Goal: Find contact information: Obtain details needed to contact an individual or organization

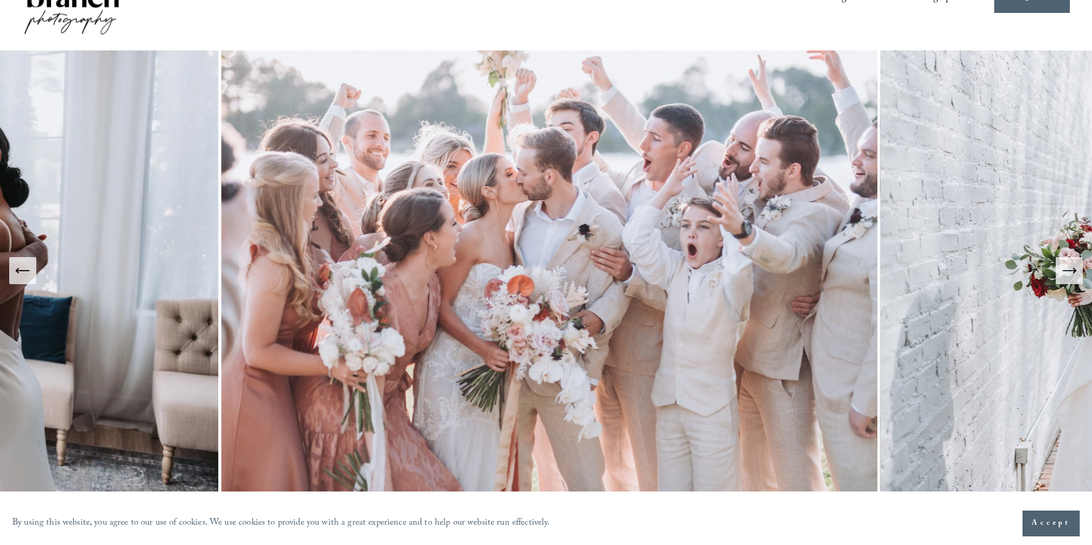
scroll to position [54, 0]
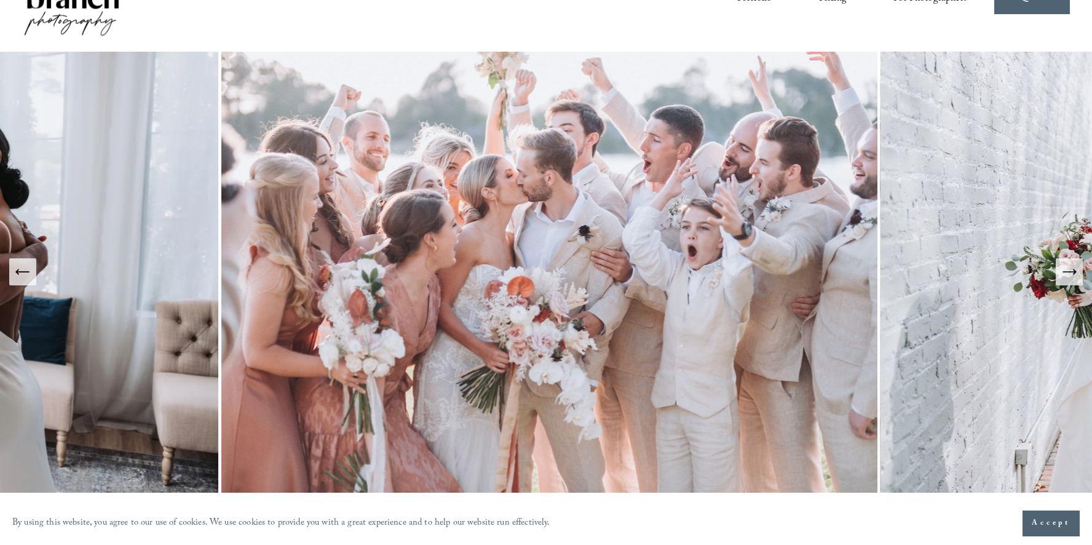
click at [1071, 275] on icon "Next Slide" at bounding box center [1069, 271] width 17 height 17
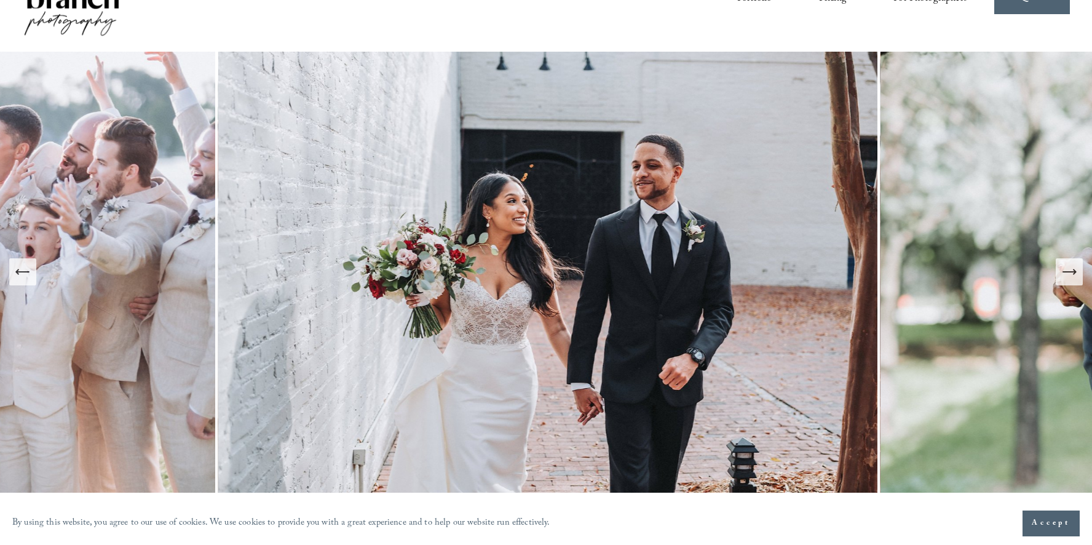
click at [1071, 275] on icon "Next Slide" at bounding box center [1069, 271] width 17 height 17
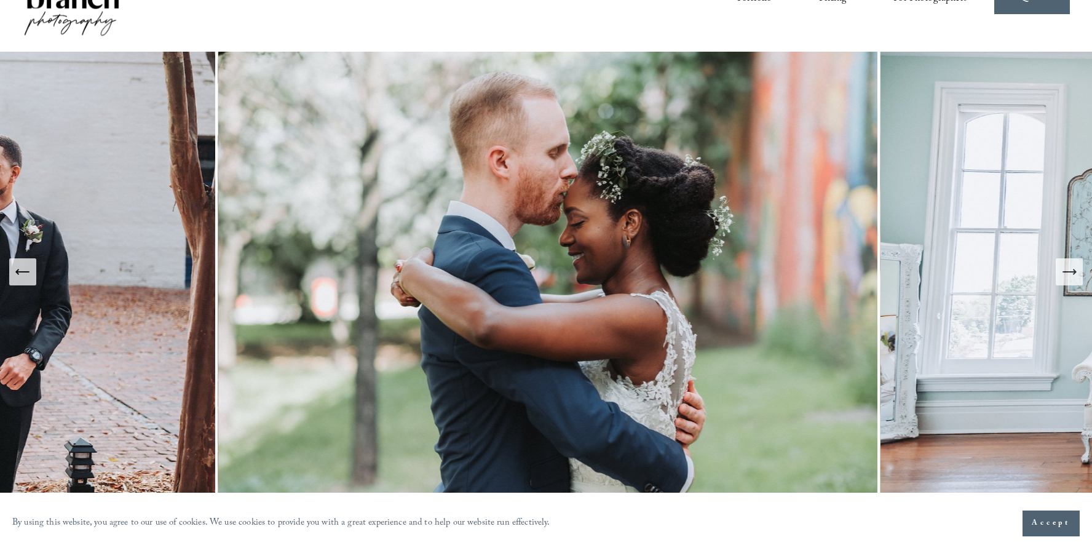
click at [1071, 275] on icon "Next Slide" at bounding box center [1069, 271] width 17 height 17
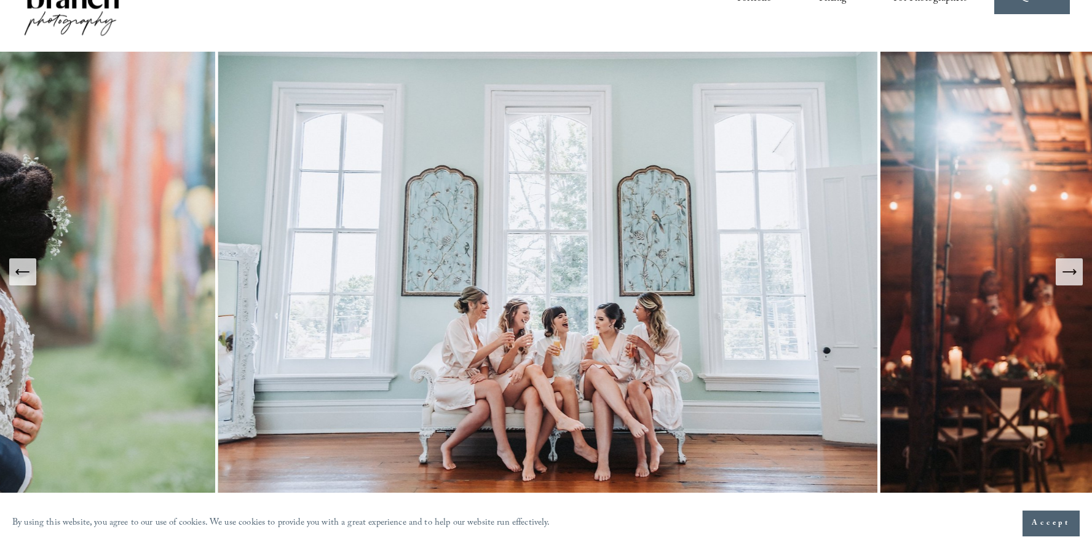
click at [1071, 275] on icon "Next Slide" at bounding box center [1069, 271] width 17 height 17
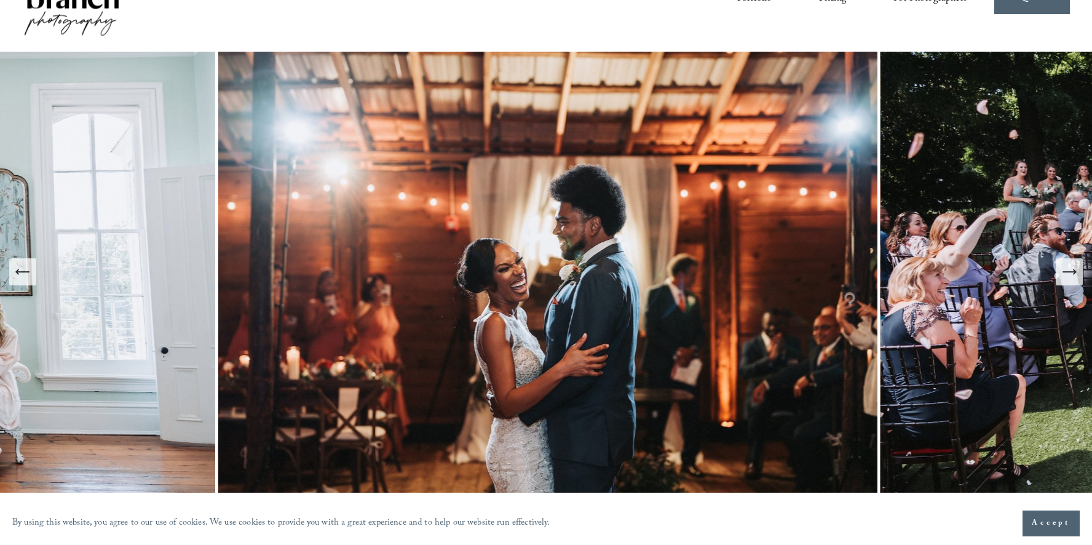
click at [1071, 275] on icon "Next Slide" at bounding box center [1069, 271] width 17 height 17
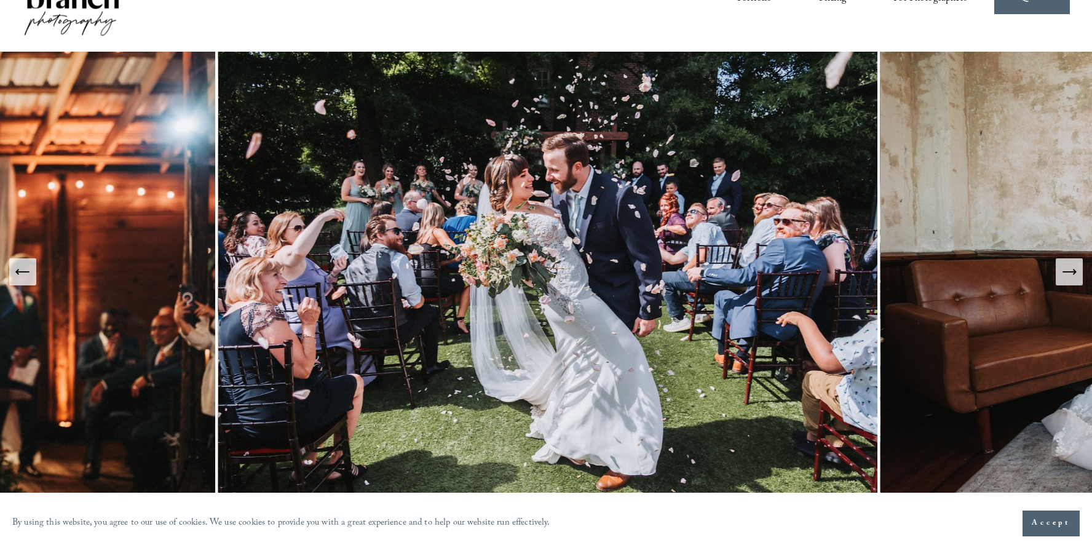
click at [1068, 270] on icon "Next Slide" at bounding box center [1069, 271] width 17 height 17
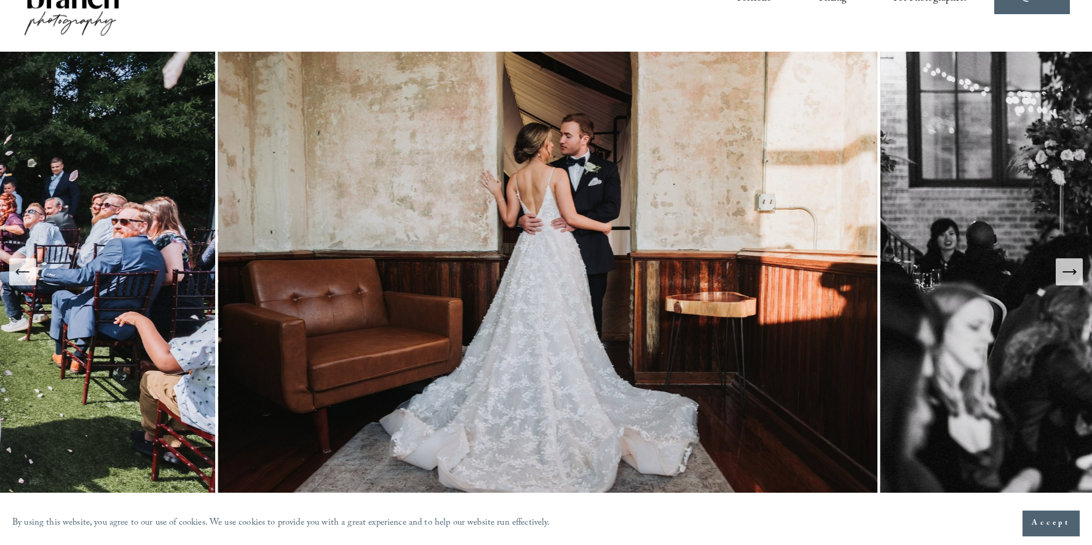
click at [1068, 270] on icon "Next Slide" at bounding box center [1069, 271] width 17 height 17
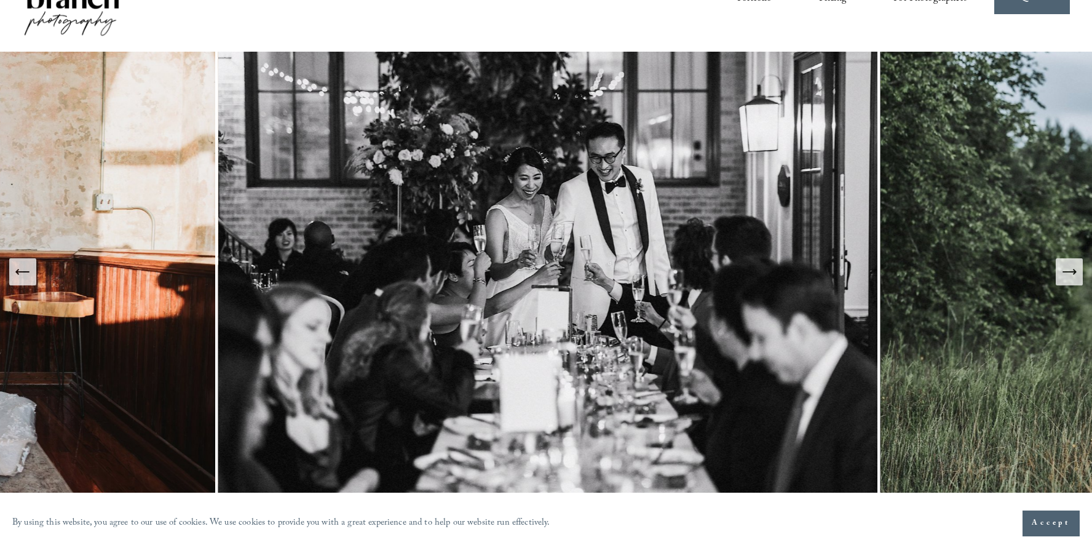
click at [1068, 270] on icon "Next Slide" at bounding box center [1069, 271] width 17 height 17
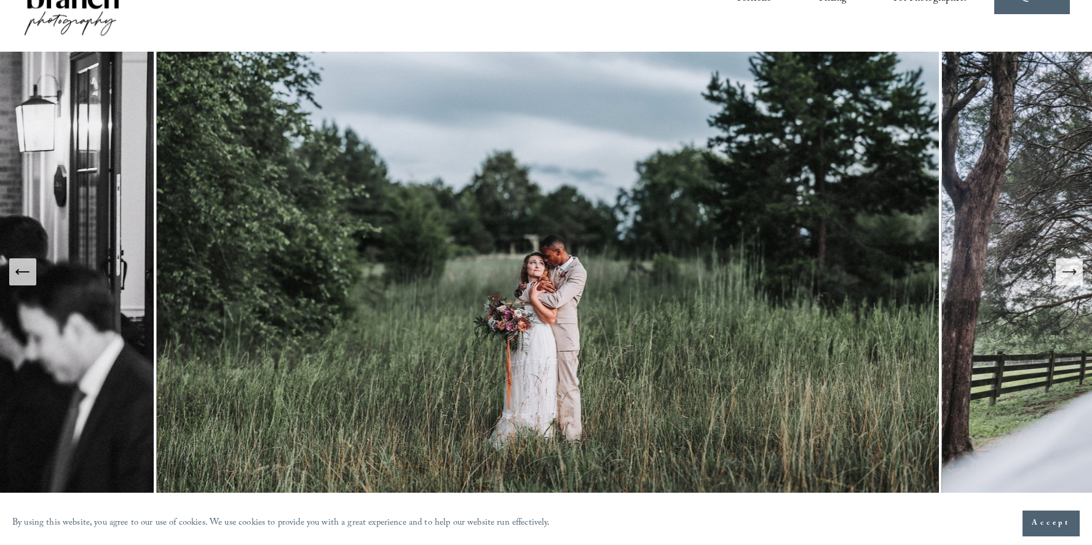
click at [1074, 274] on icon "Next Slide" at bounding box center [1075, 271] width 2 height 5
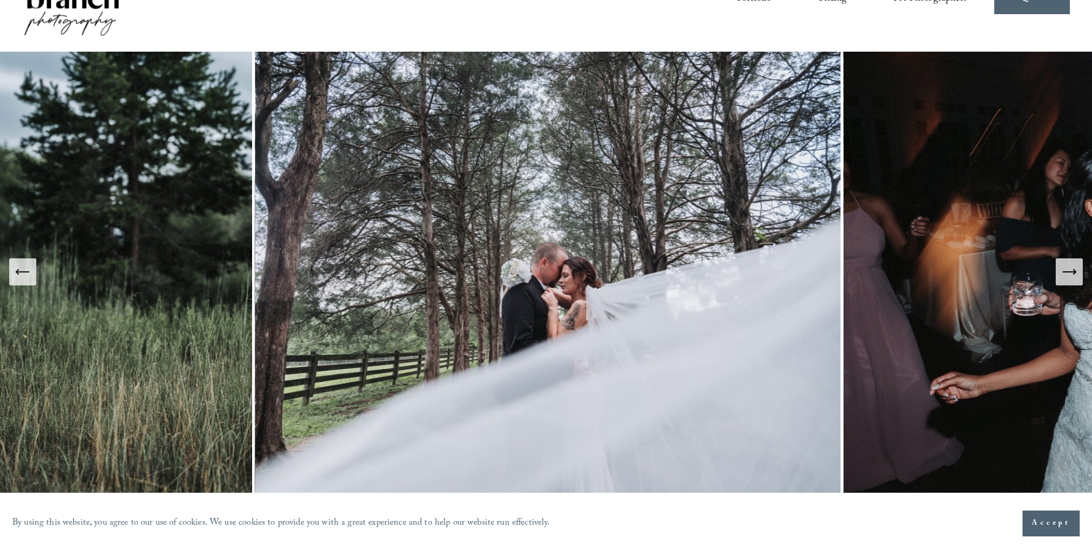
click at [1074, 274] on icon "Next Slide" at bounding box center [1075, 271] width 2 height 5
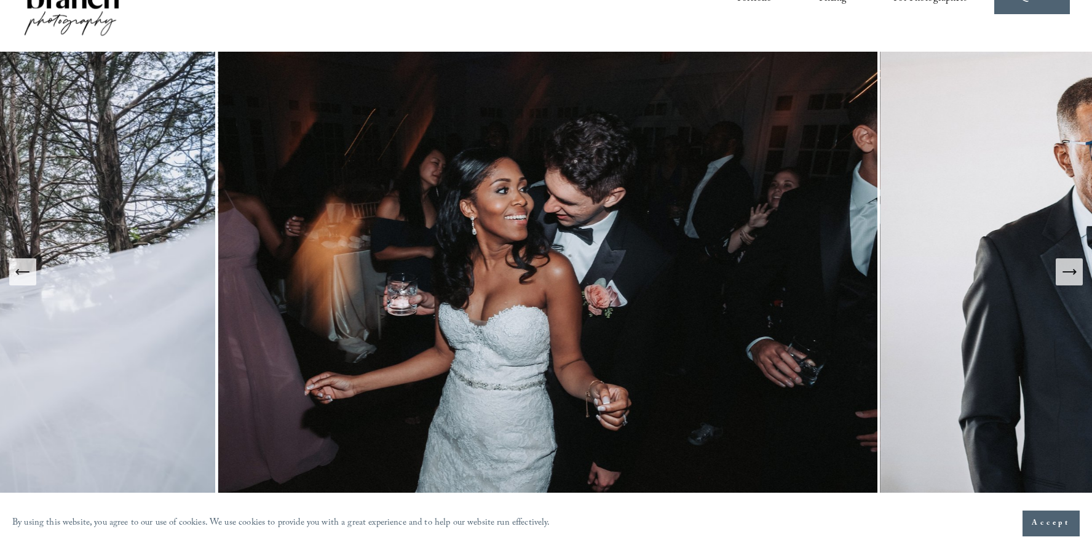
click at [1074, 274] on icon "Next Slide" at bounding box center [1075, 271] width 2 height 5
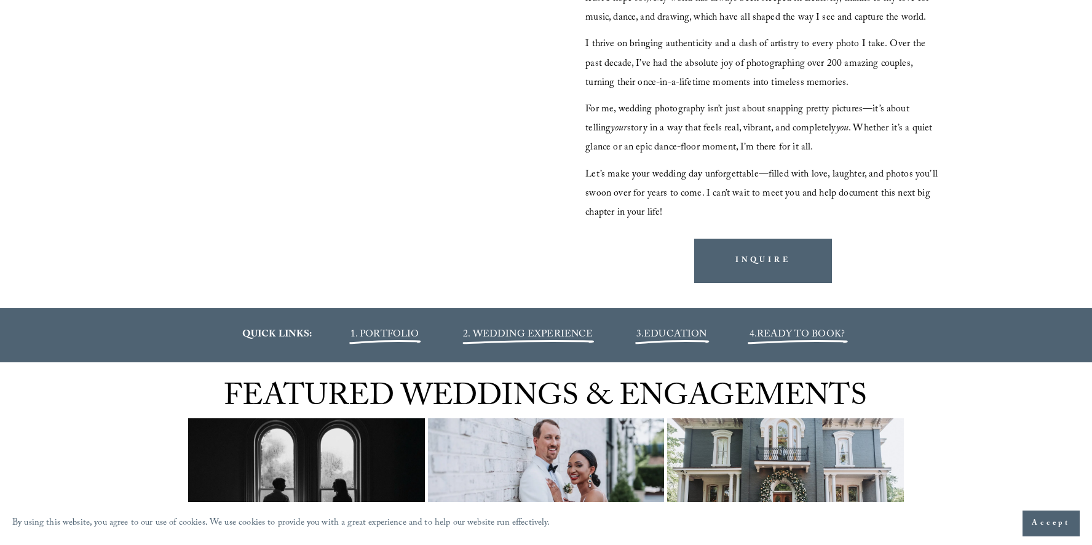
scroll to position [1249, 0]
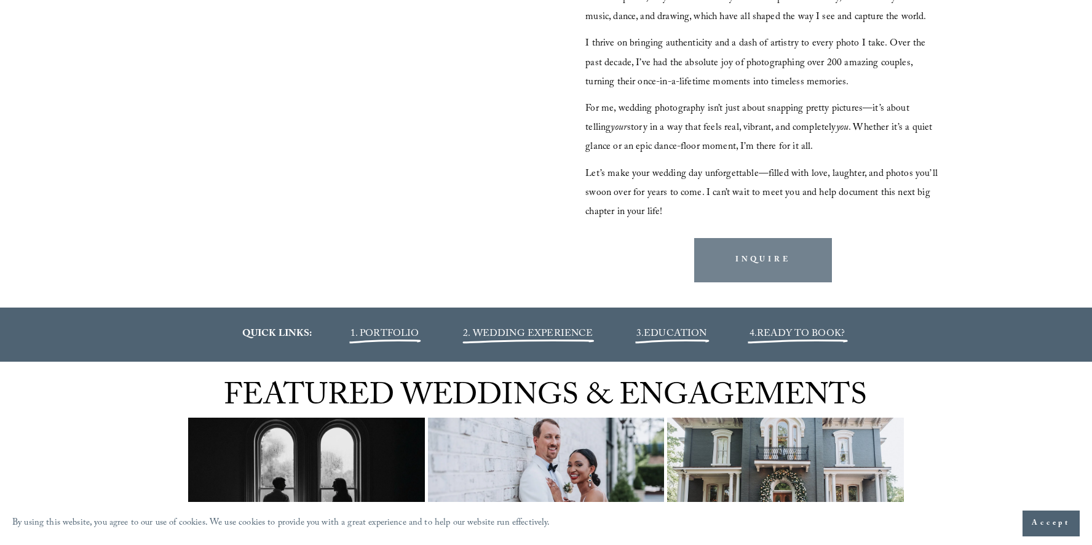
click at [752, 255] on link "INQUIRE" at bounding box center [763, 260] width 138 height 44
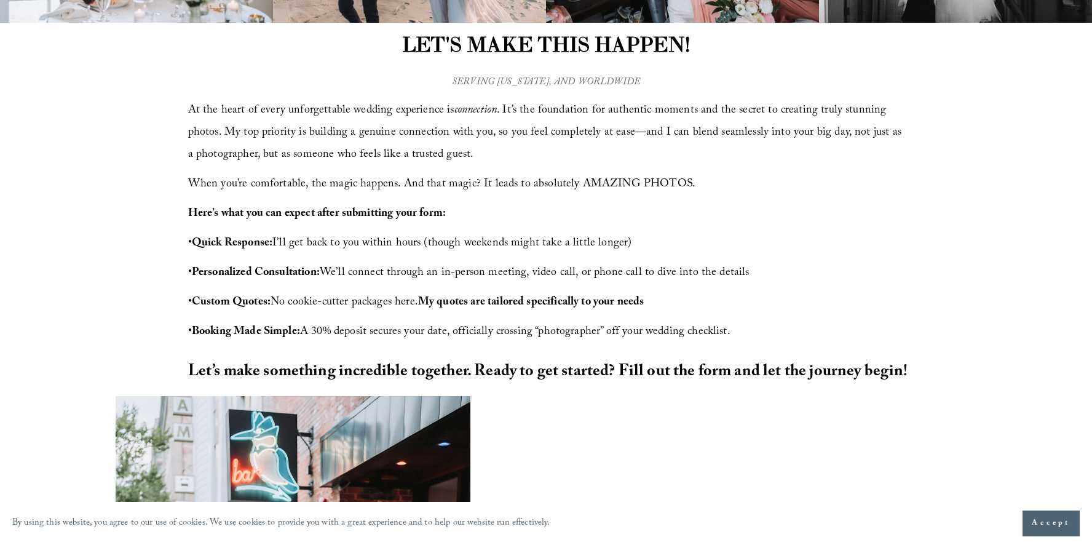
scroll to position [967, 0]
